Goal: Task Accomplishment & Management: Use online tool/utility

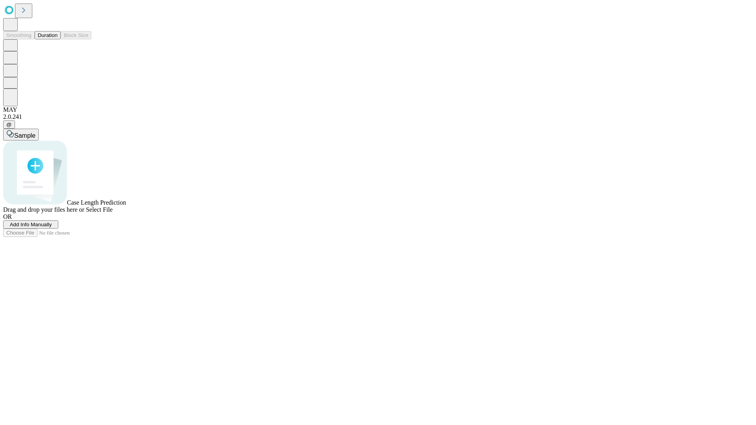
click at [57, 39] on button "Duration" at bounding box center [48, 35] width 26 height 8
click at [52, 227] on span "Add Info Manually" at bounding box center [31, 225] width 42 height 6
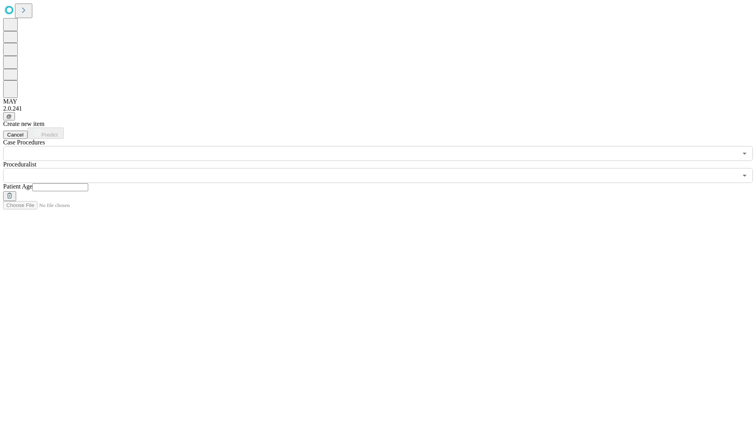
click at [88, 183] on input "text" at bounding box center [60, 187] width 56 height 8
type input "**"
click at [383, 168] on input "text" at bounding box center [370, 175] width 734 height 15
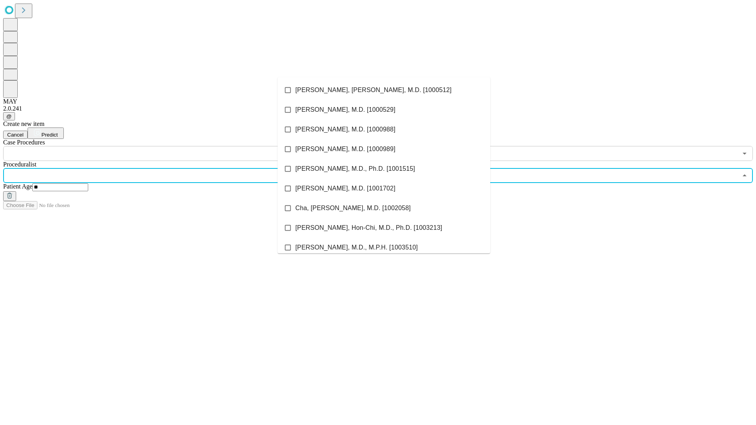
click at [384, 90] on li "[PERSON_NAME], [PERSON_NAME], M.D. [1000512]" at bounding box center [383, 90] width 213 height 20
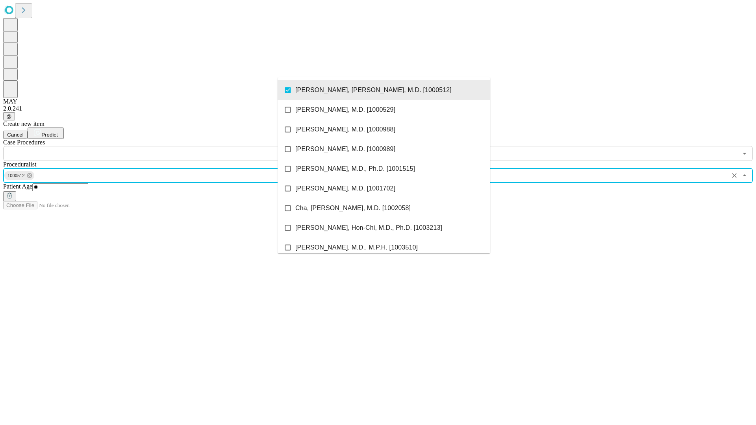
click at [165, 146] on input "text" at bounding box center [370, 153] width 734 height 15
